Goal: Information Seeking & Learning: Learn about a topic

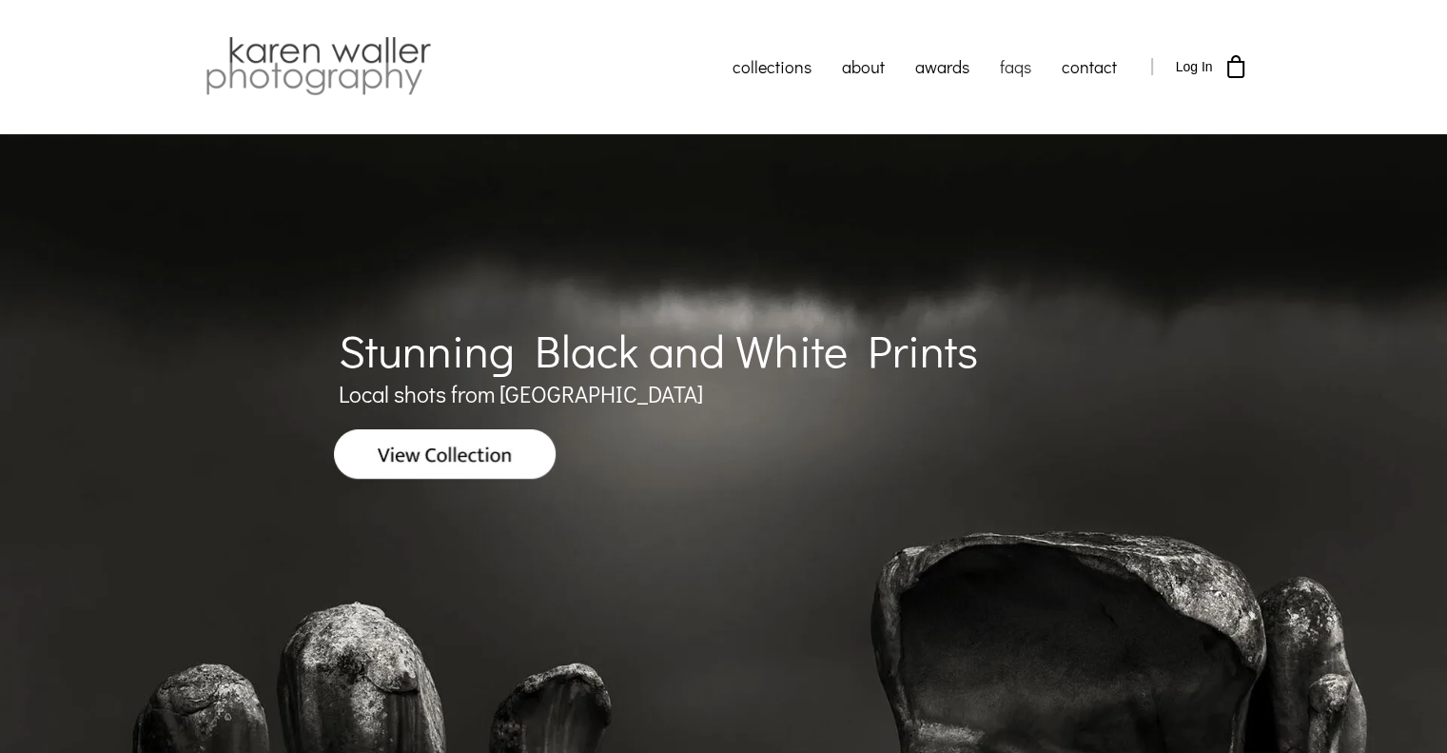
click at [1029, 69] on link "faqs" at bounding box center [1016, 67] width 62 height 48
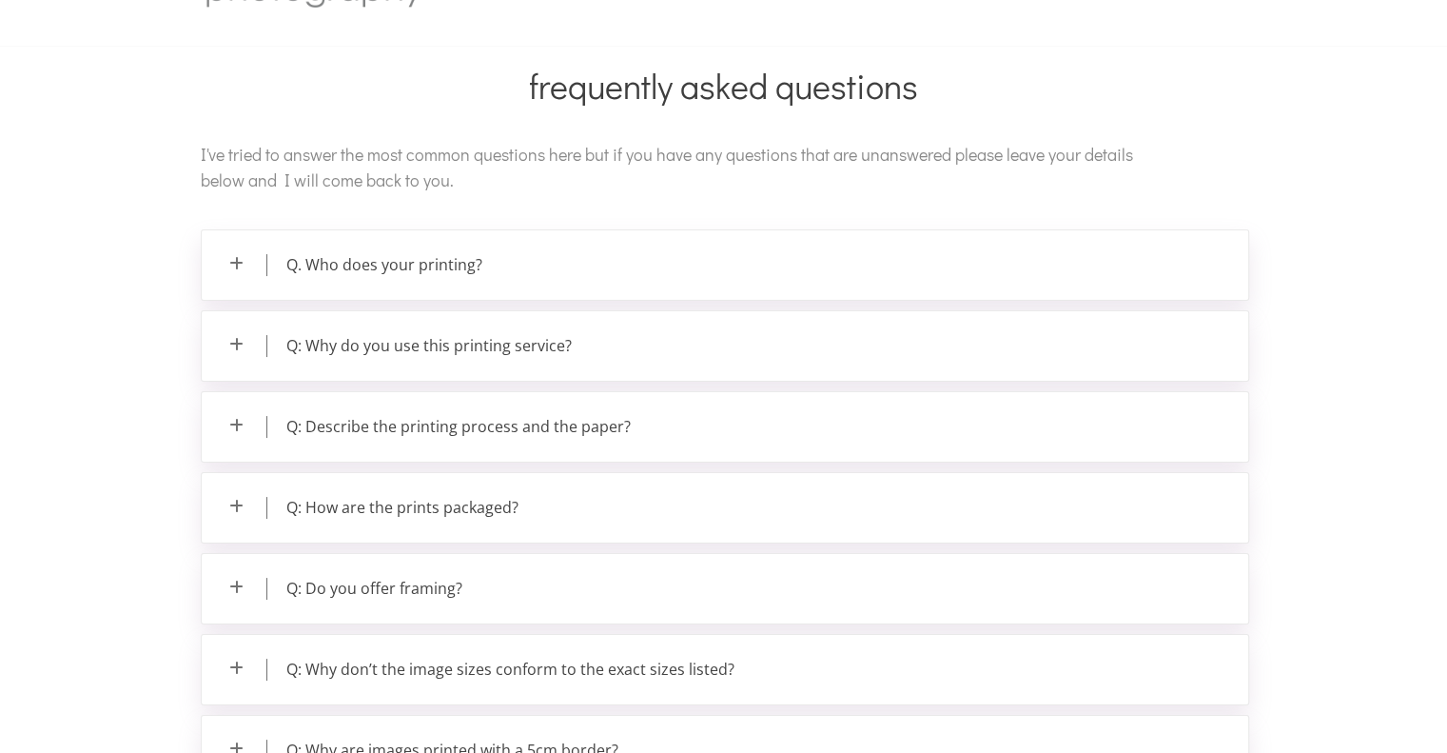
scroll to position [190, 0]
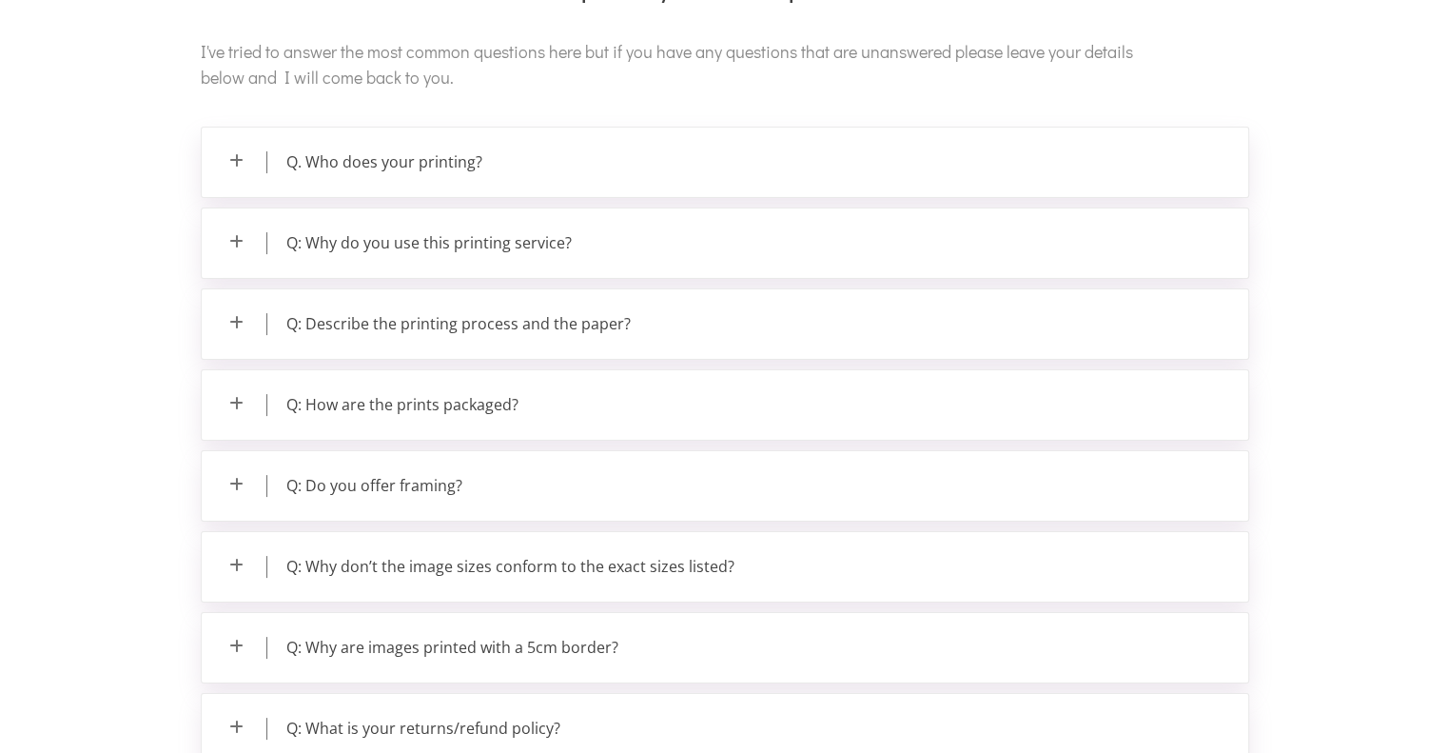
click at [238, 240] on p "Q: Why do you use this printing service?" at bounding box center [725, 242] width 1047 height 69
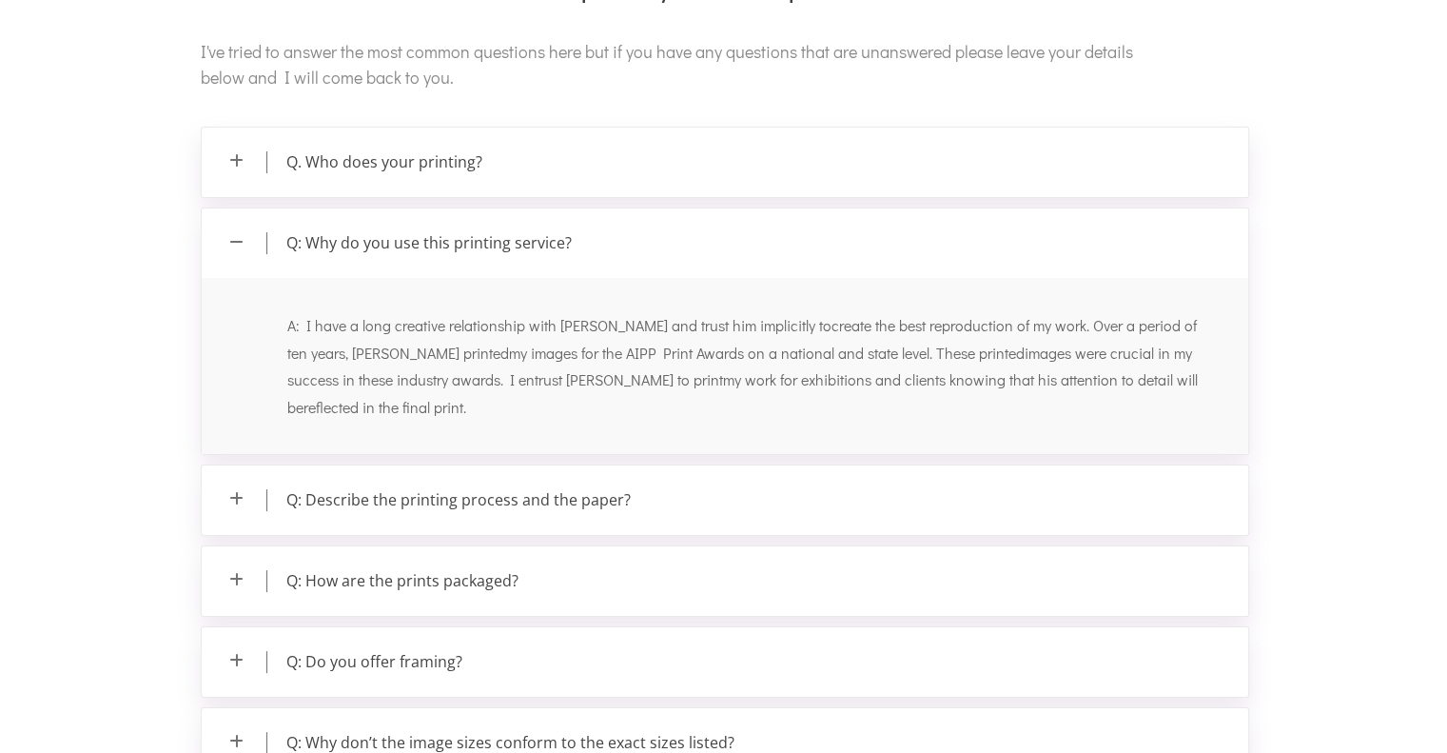
click at [238, 240] on p "Q: Why do you use this printing service?" at bounding box center [725, 242] width 1047 height 69
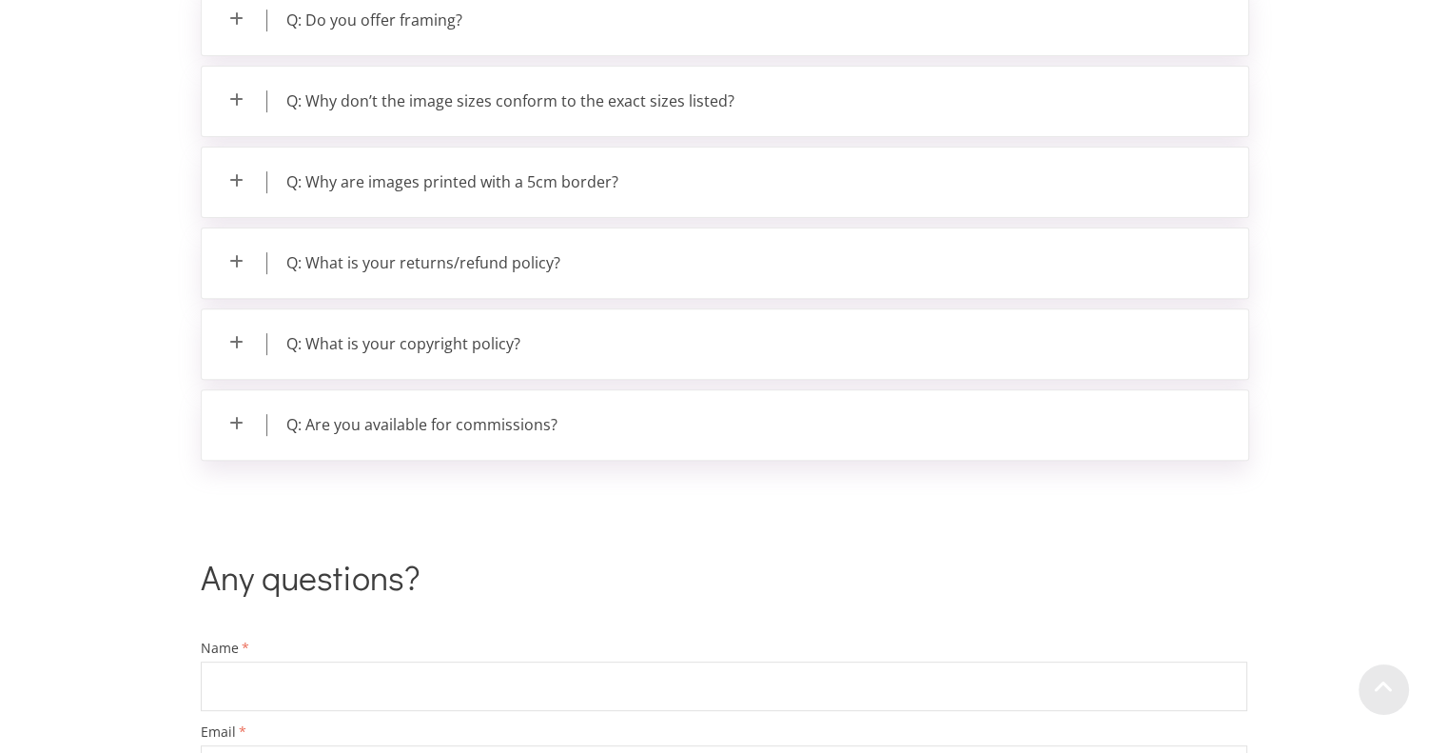
scroll to position [666, 0]
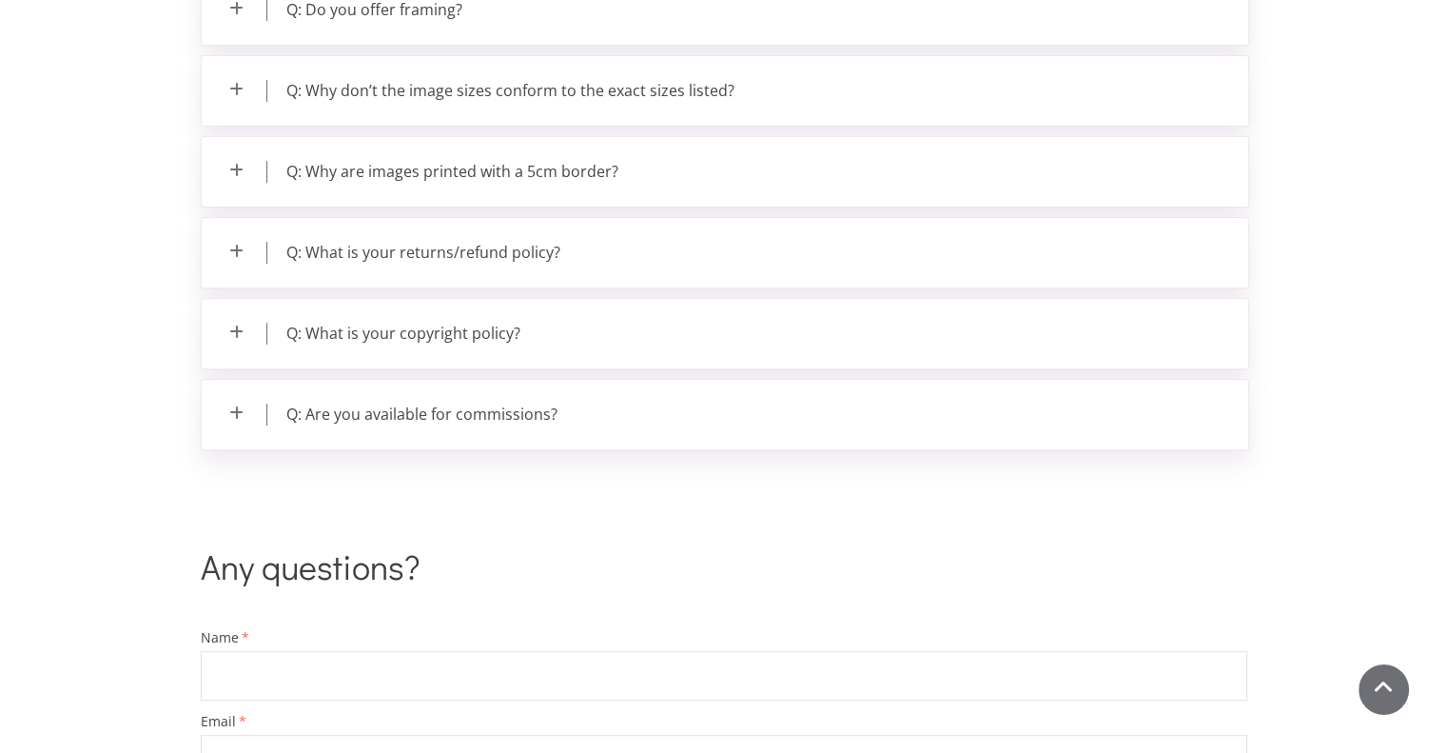
click at [227, 403] on p "Q: Are you available for commissions?" at bounding box center [725, 414] width 1047 height 69
